Goal: Information Seeking & Learning: Find specific fact

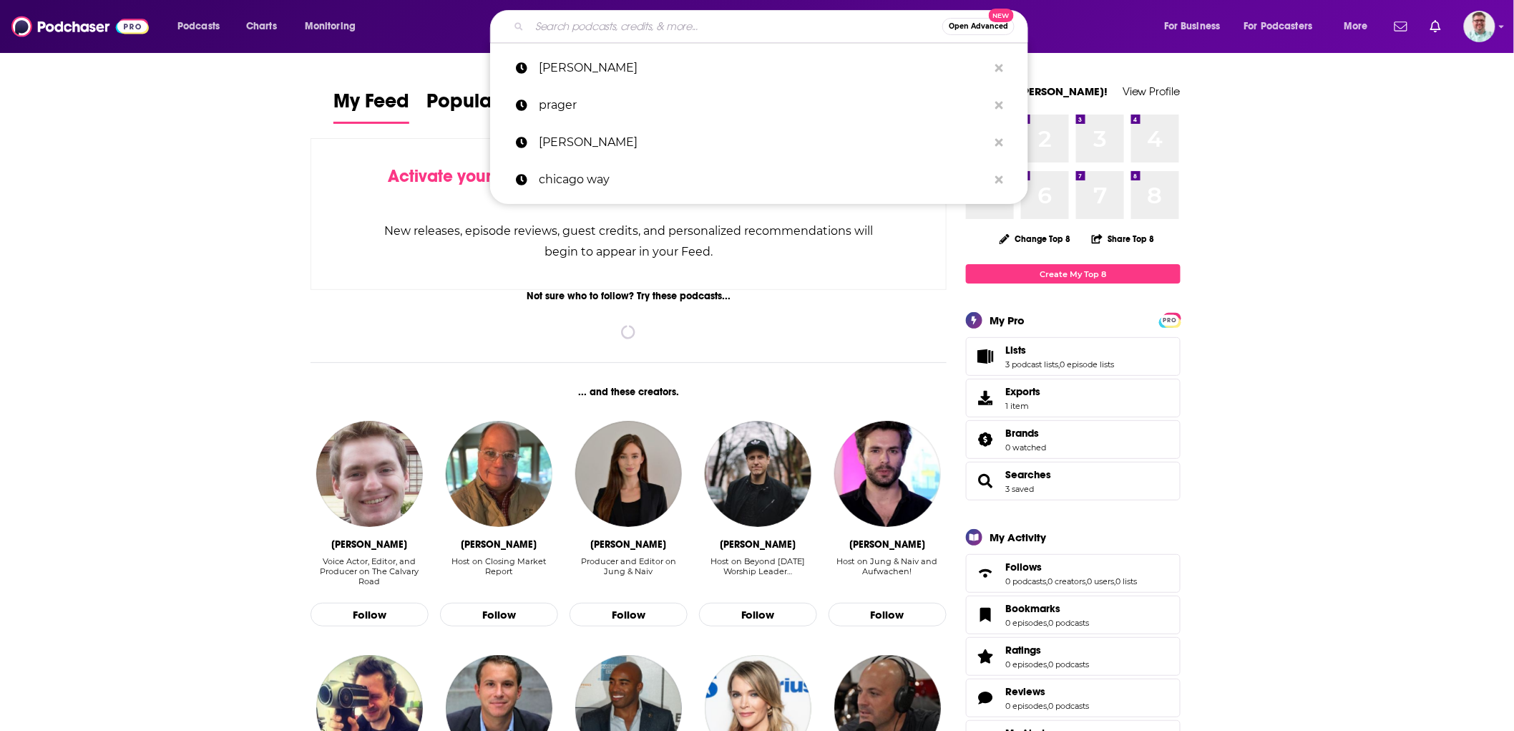
click at [680, 32] on input "Search podcasts, credits, & more..." at bounding box center [735, 26] width 413 height 23
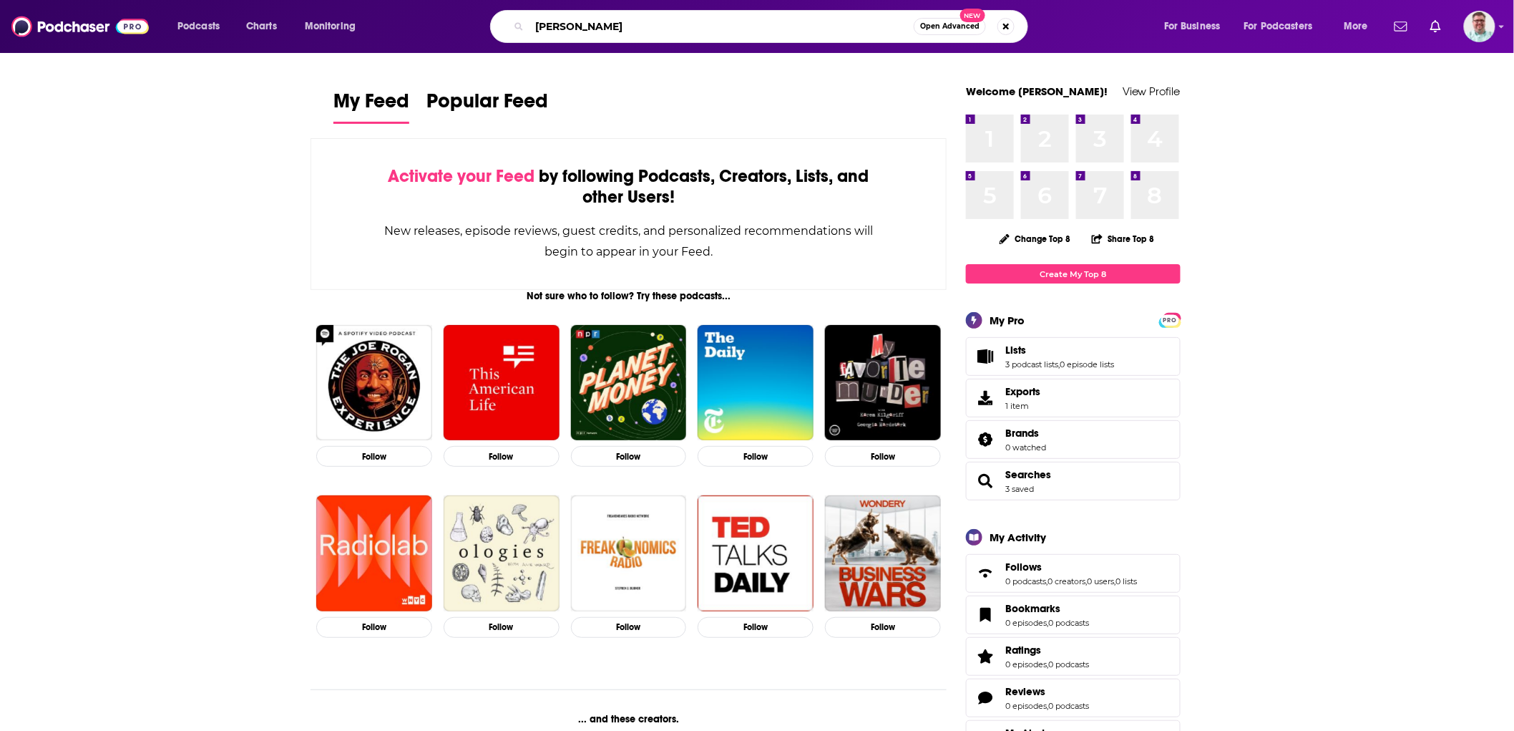
type input "[PERSON_NAME]"
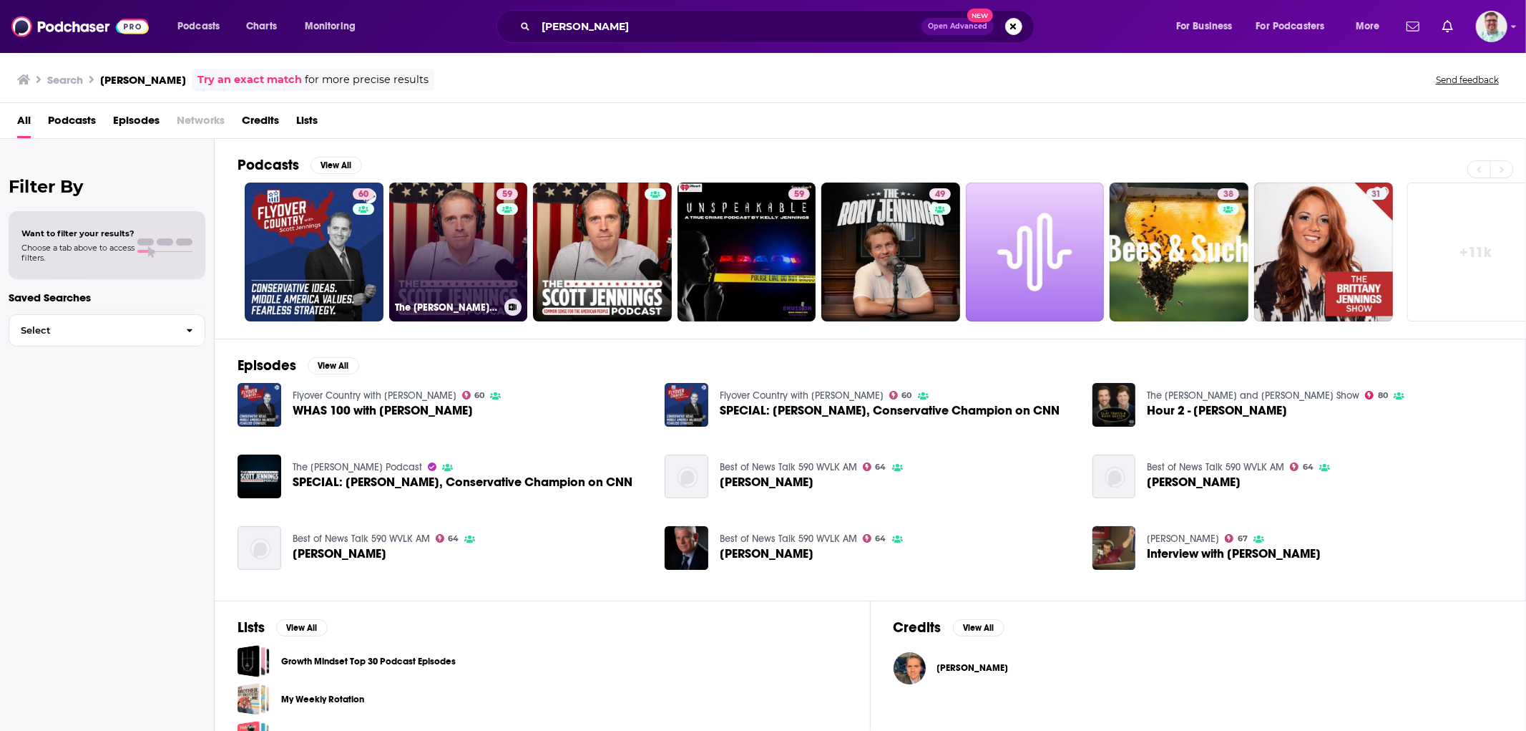
click at [471, 255] on link "59 The [PERSON_NAME] Podcast" at bounding box center [458, 251] width 139 height 139
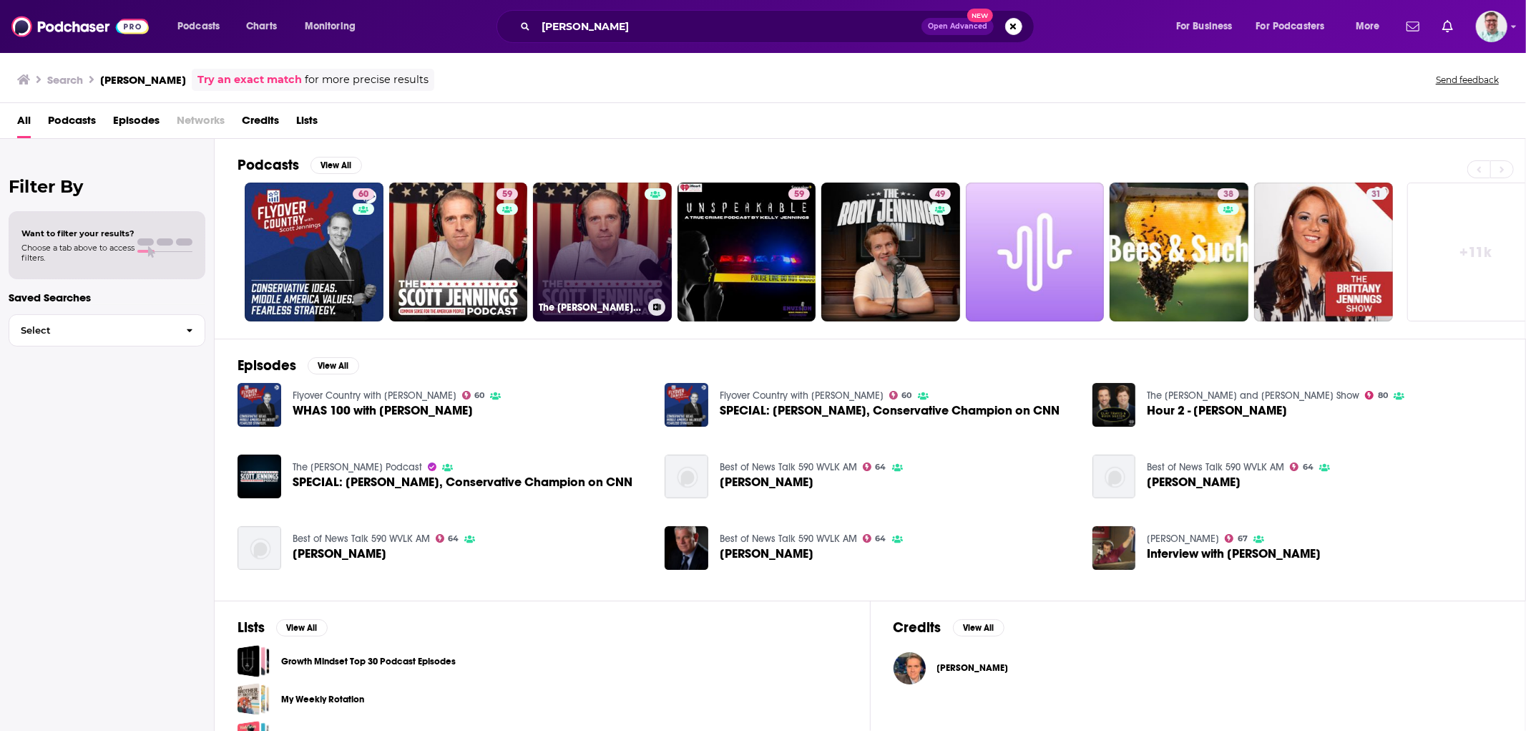
click at [630, 222] on link "The [PERSON_NAME] Podcast" at bounding box center [602, 251] width 139 height 139
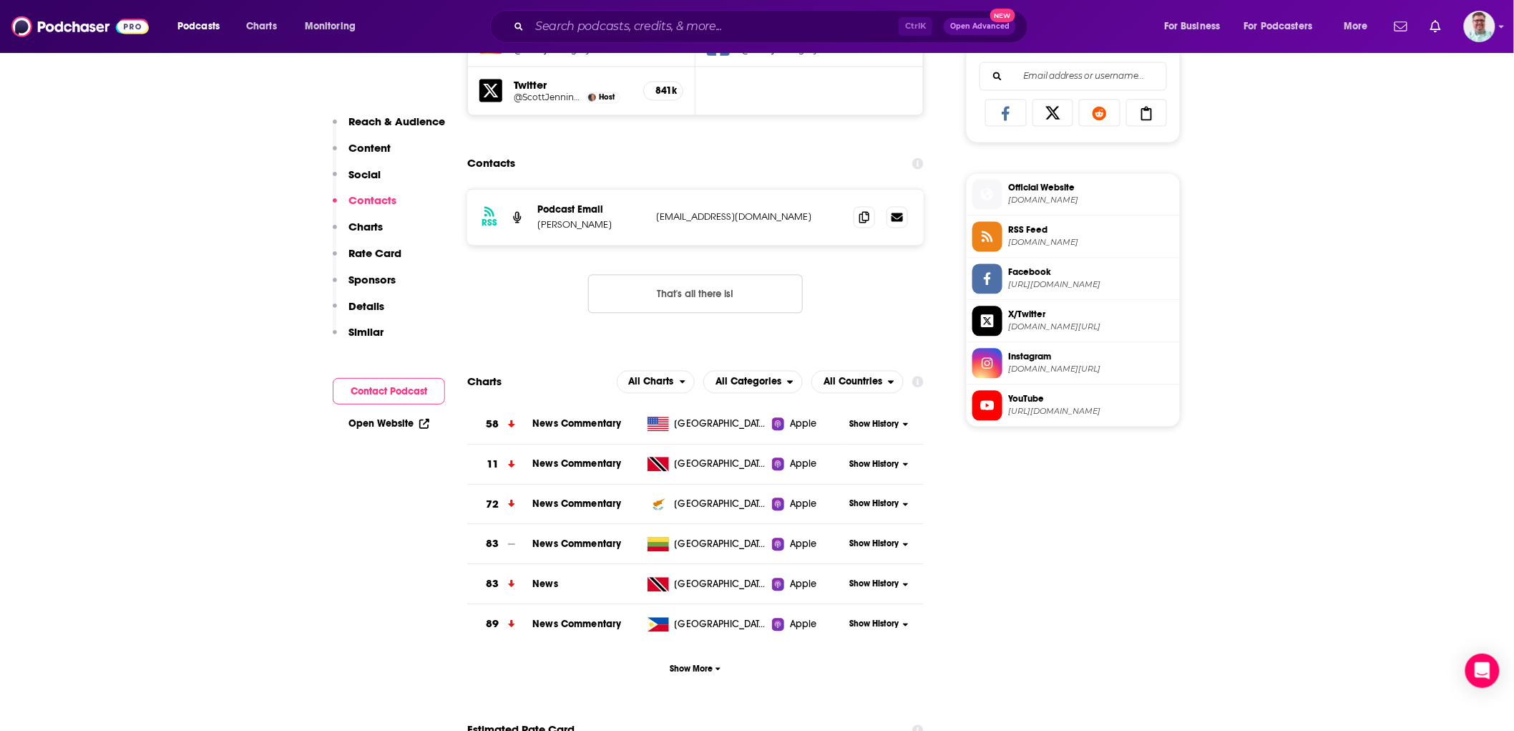
scroll to position [1113, 0]
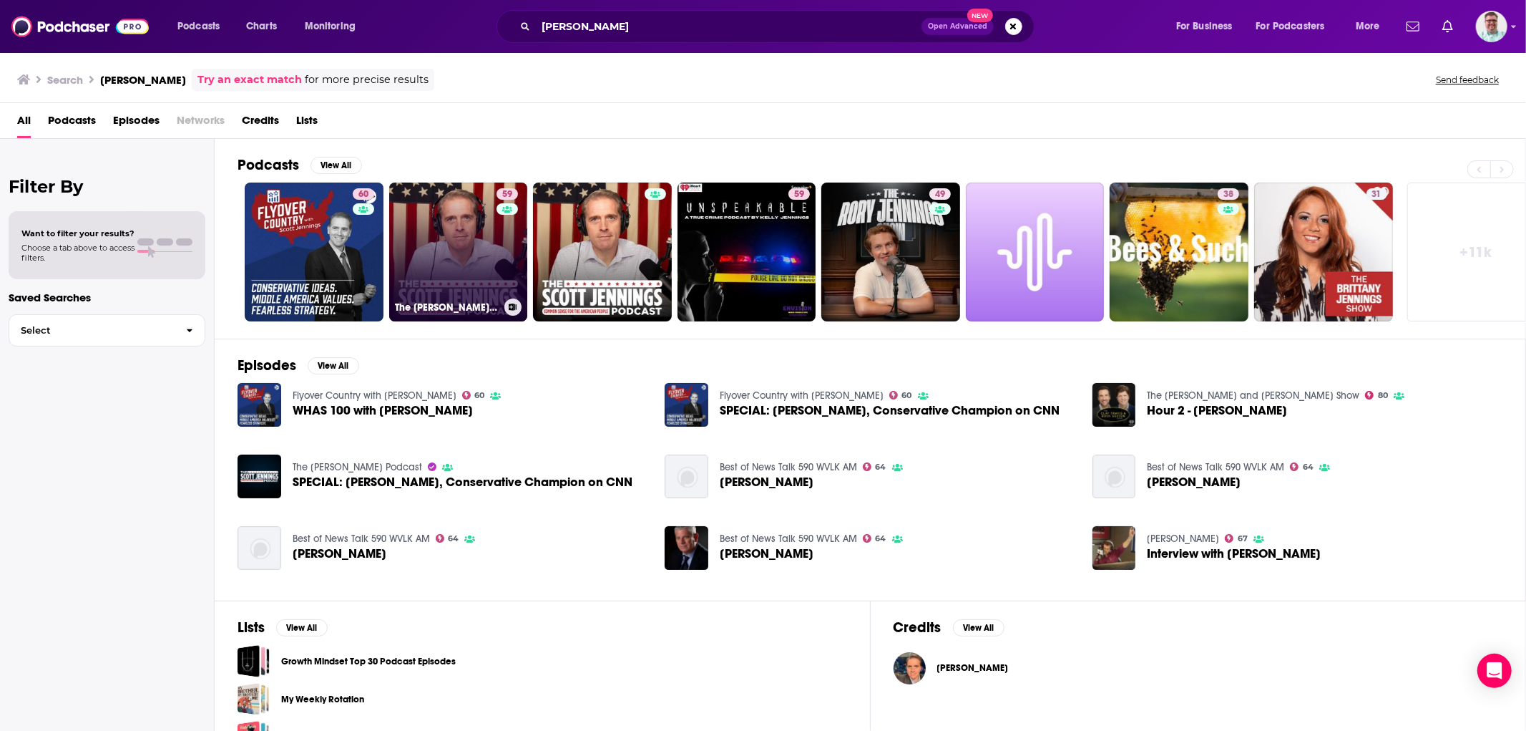
click at [492, 246] on link "59 The [PERSON_NAME] Podcast" at bounding box center [458, 251] width 139 height 139
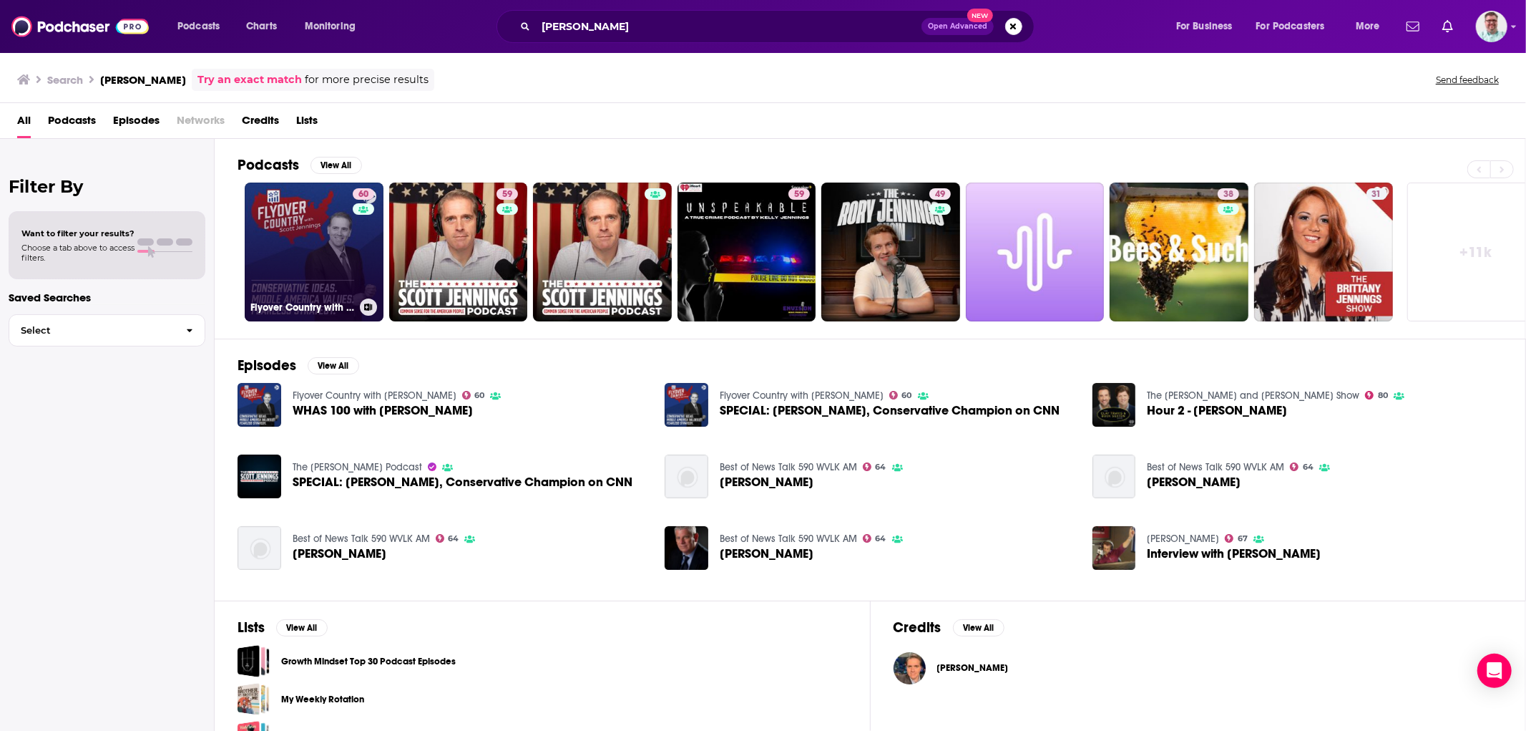
click at [283, 246] on link "60 Flyover Country with [PERSON_NAME]" at bounding box center [314, 251] width 139 height 139
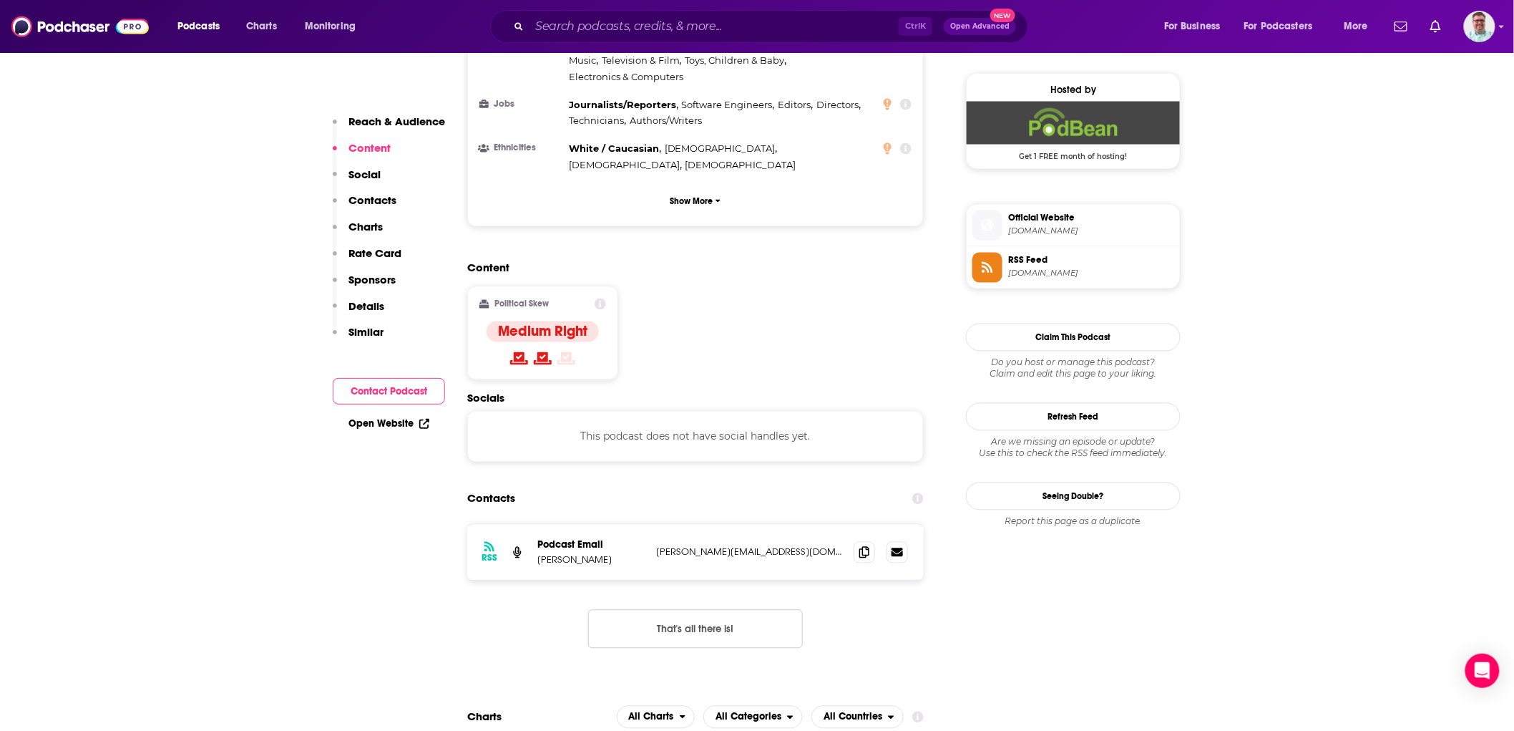
scroll to position [956, 0]
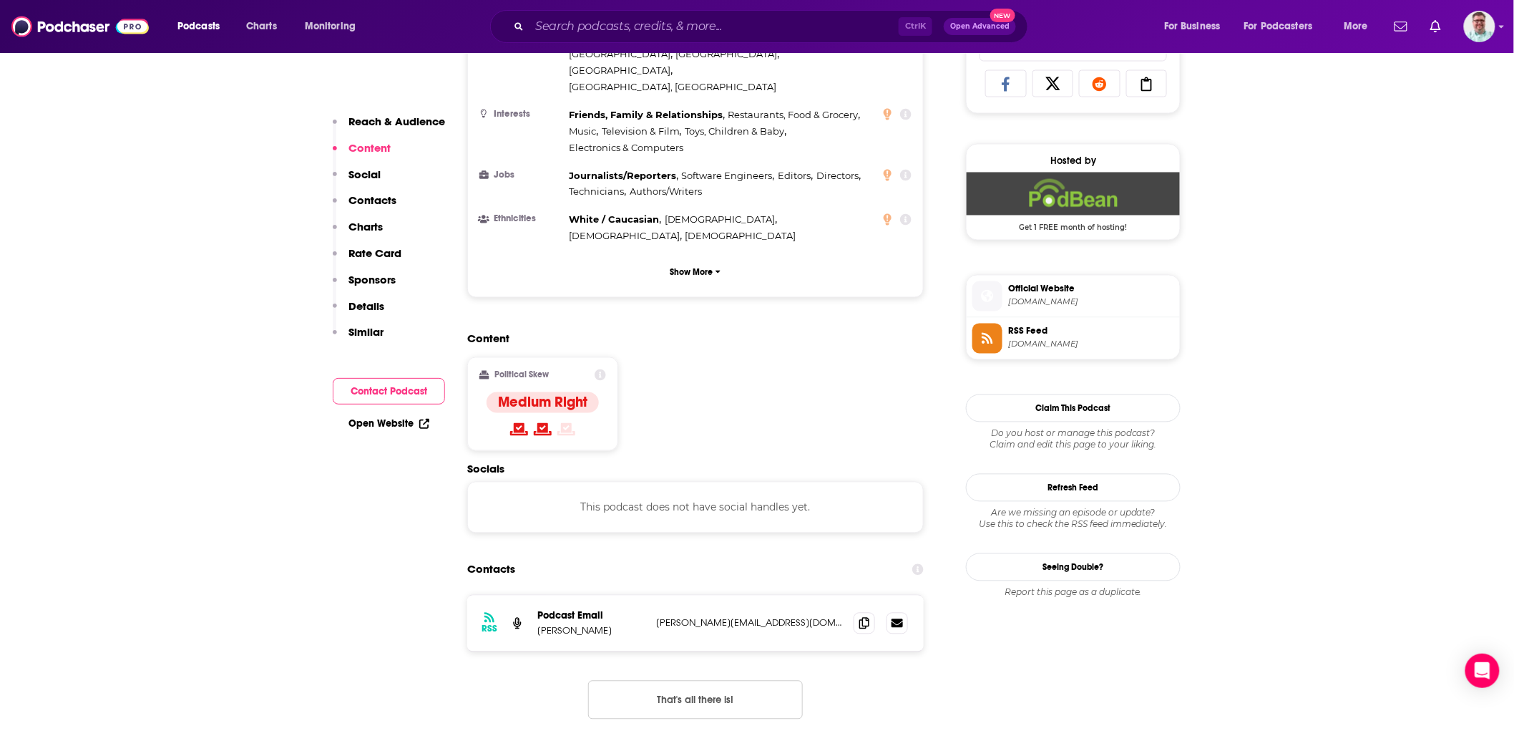
click at [1119, 304] on span "[DOMAIN_NAME]" at bounding box center [1091, 302] width 166 height 11
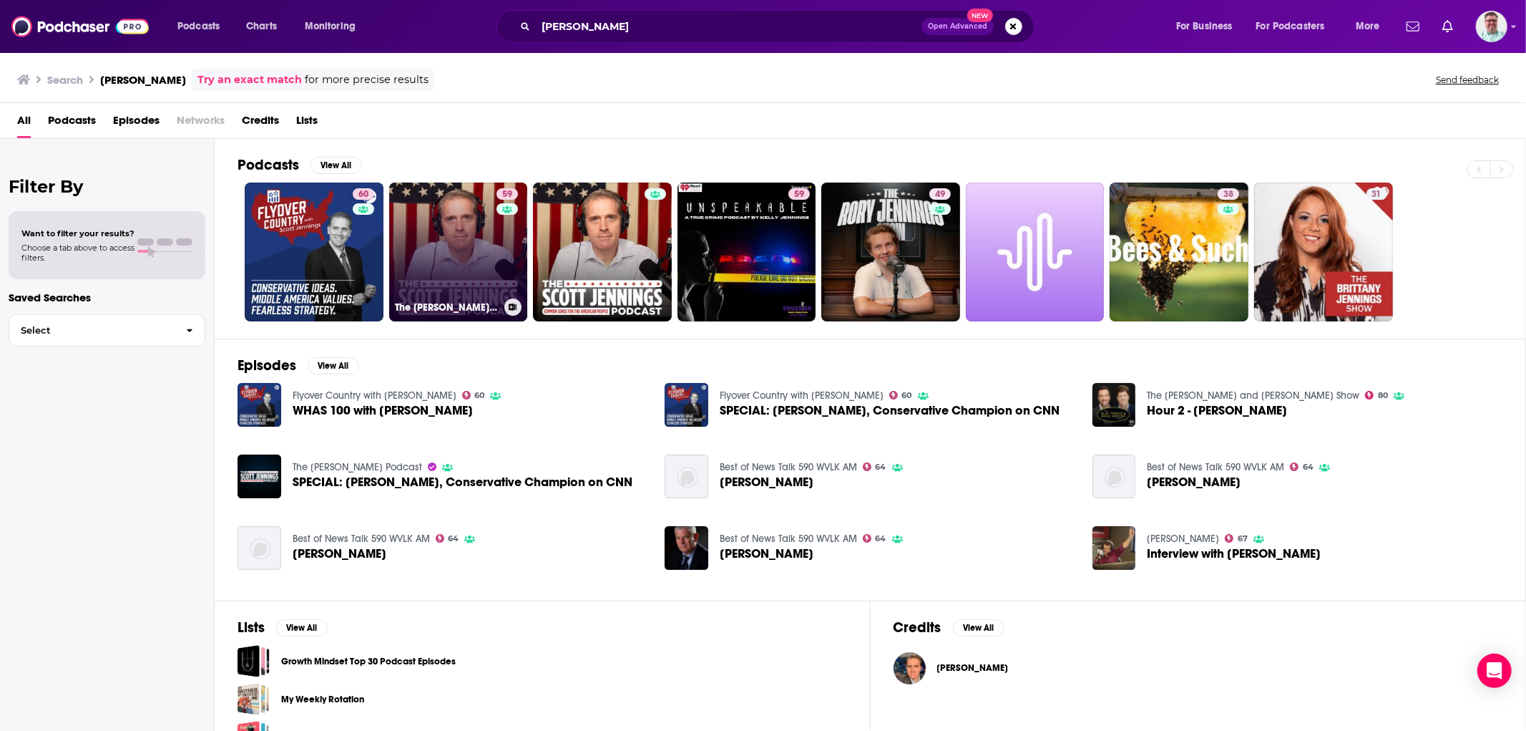
click at [464, 228] on link "59 The [PERSON_NAME] Podcast" at bounding box center [458, 251] width 139 height 139
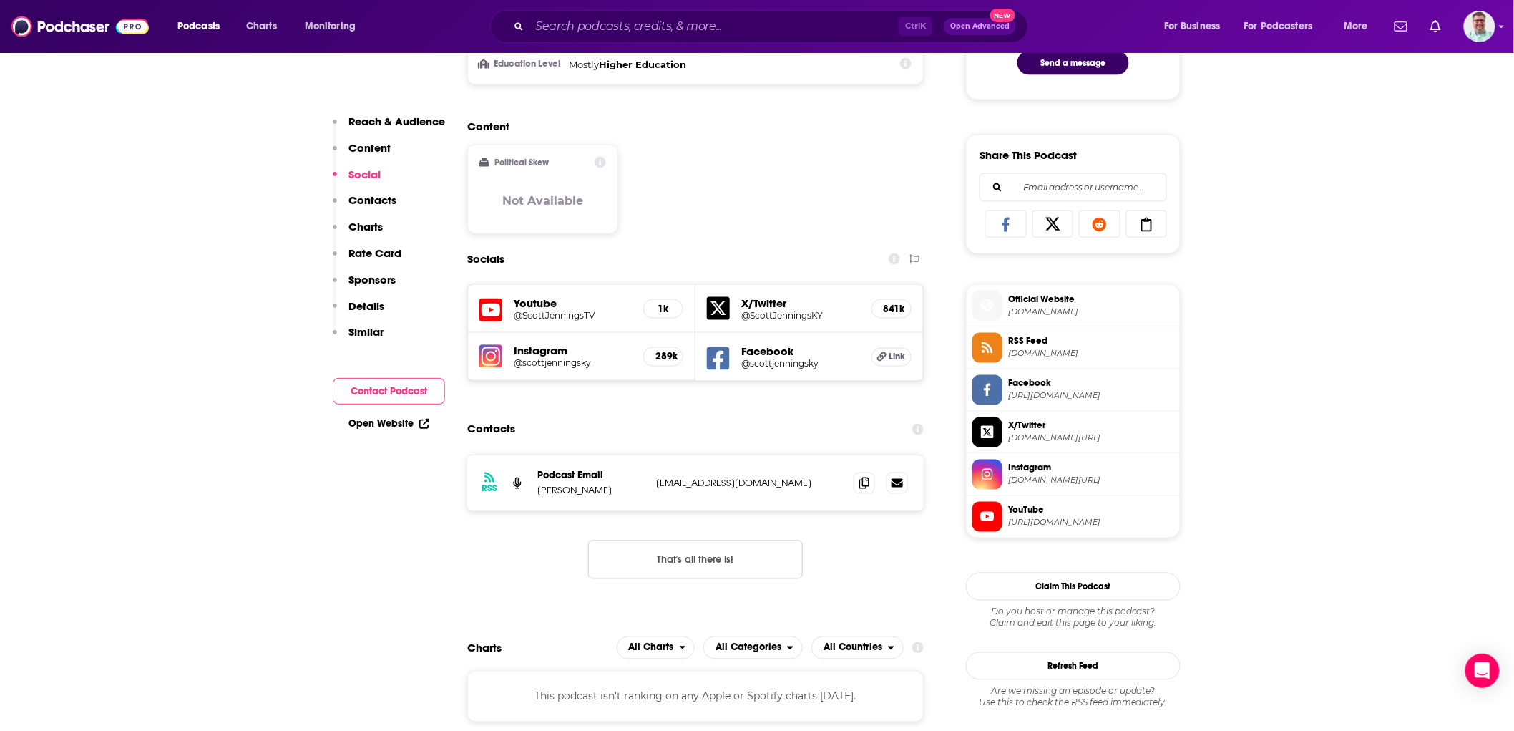
scroll to position [821, 0]
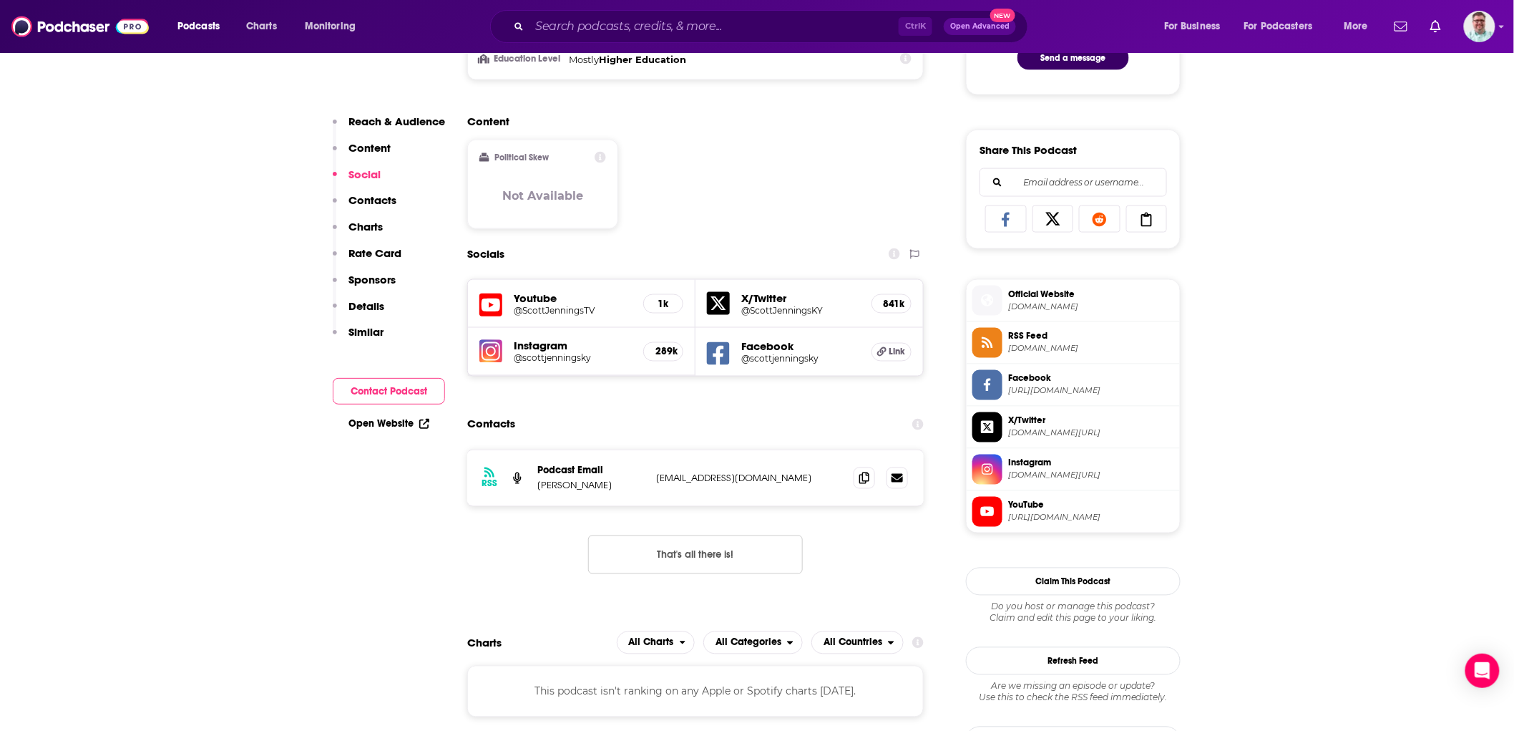
click at [1038, 336] on span "RSS Feed" at bounding box center [1091, 336] width 166 height 13
click at [1047, 340] on span "RSS Feed" at bounding box center [1091, 336] width 166 height 13
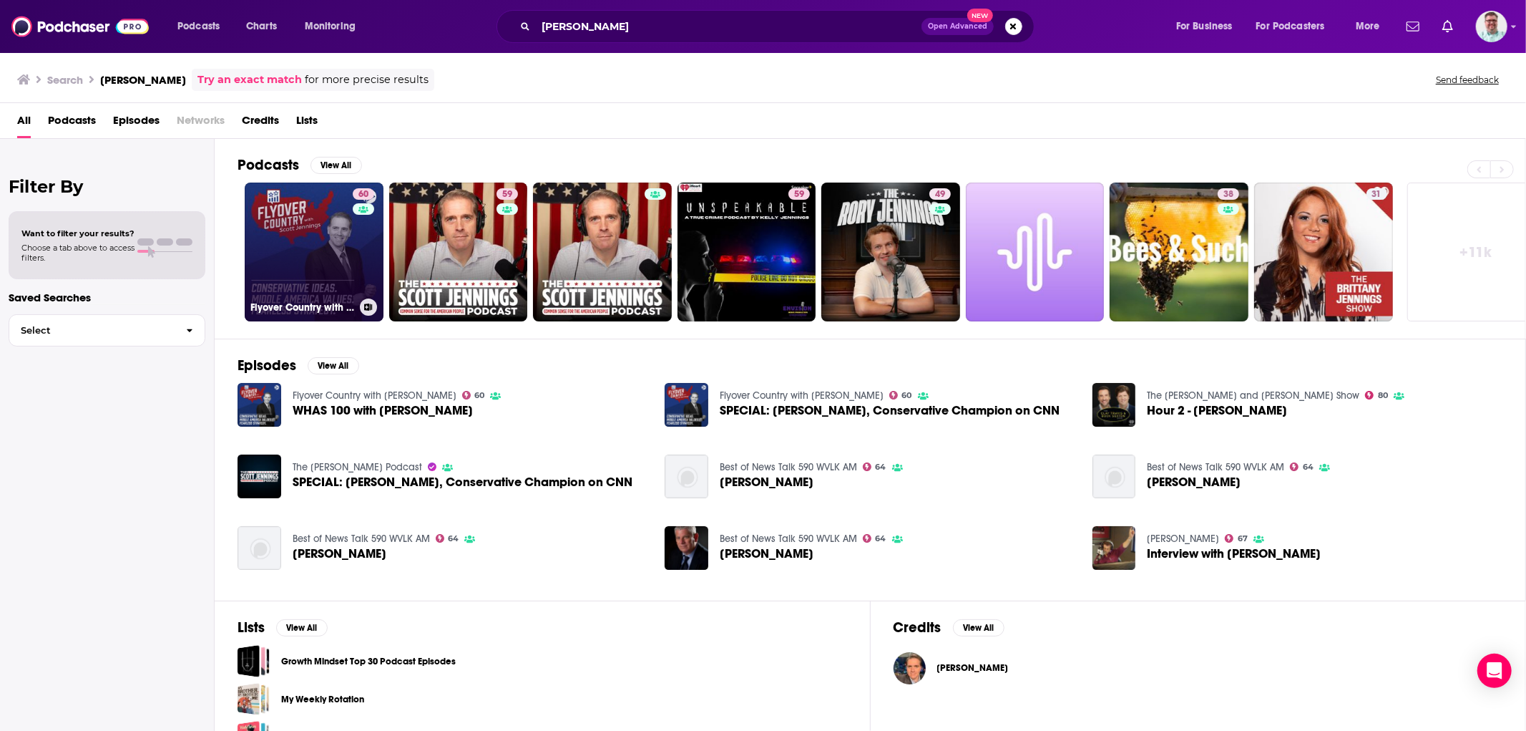
click at [308, 260] on link "60 Flyover Country with [PERSON_NAME]" at bounding box center [314, 251] width 139 height 139
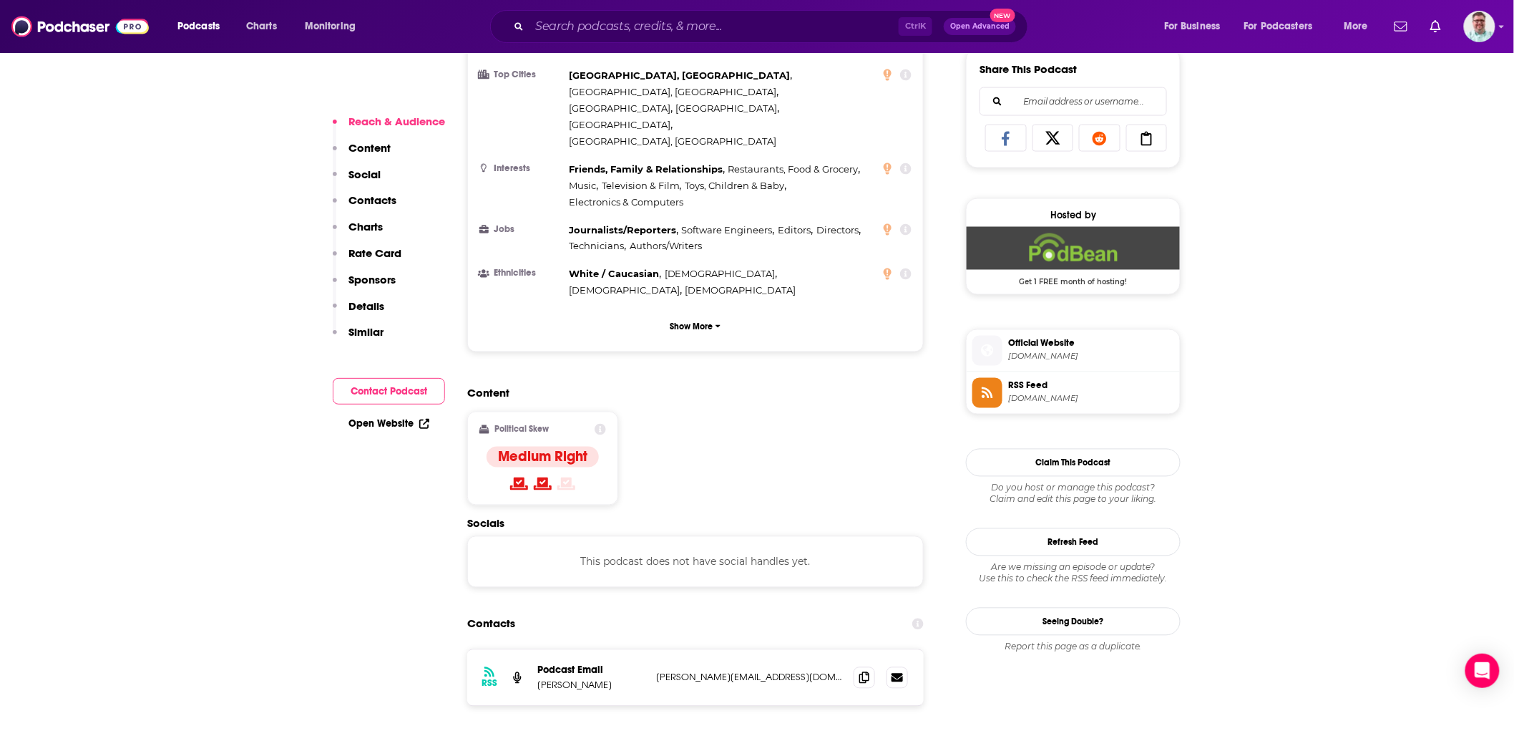
scroll to position [900, 0]
click at [1070, 356] on span "[DOMAIN_NAME]" at bounding box center [1091, 358] width 166 height 11
